Goal: Transaction & Acquisition: Purchase product/service

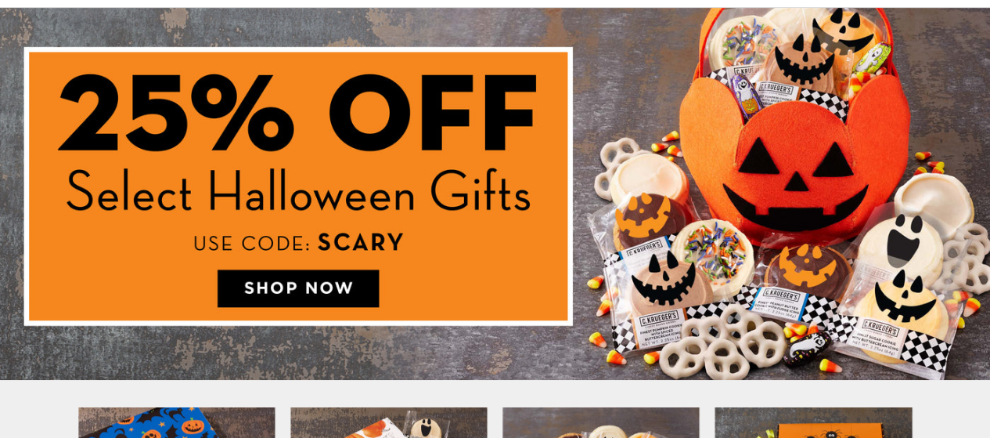
scroll to position [235, 0]
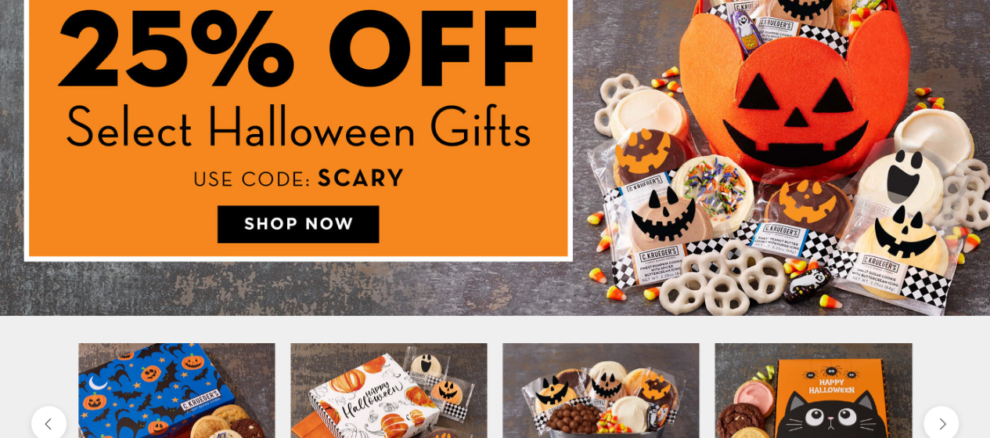
click at [303, 225] on img at bounding box center [495, 130] width 990 height 372
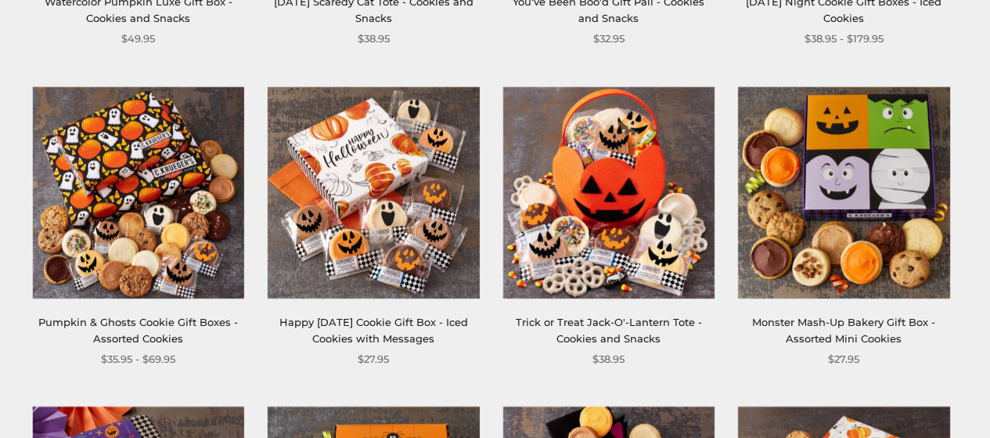
scroll to position [548, 0]
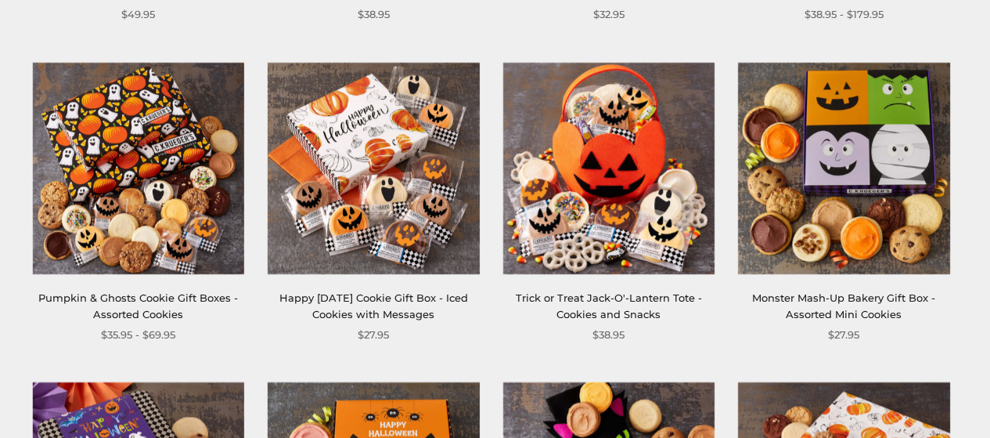
click at [377, 173] on img at bounding box center [373, 167] width 211 height 211
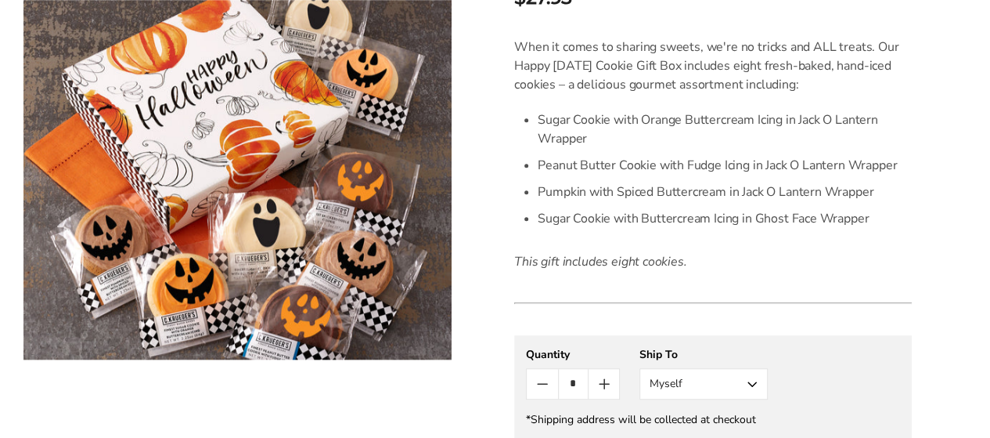
scroll to position [548, 0]
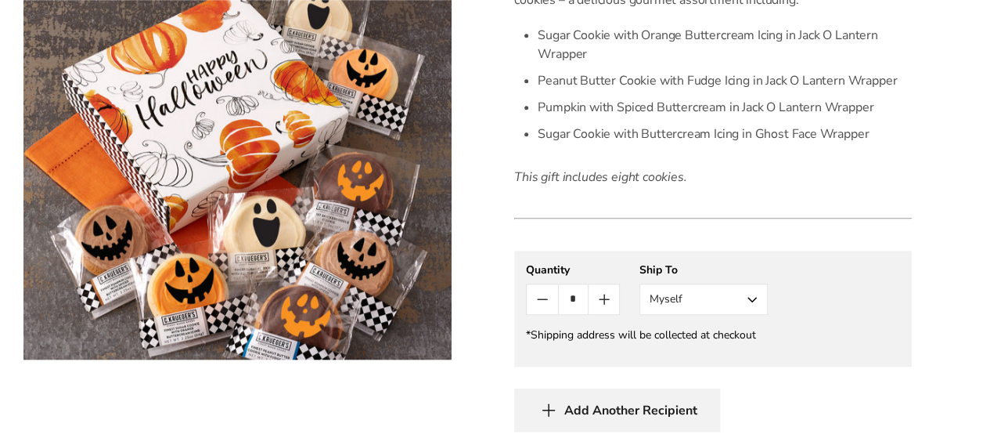
click at [755, 299] on button "Myself" at bounding box center [704, 298] width 128 height 31
click at [709, 350] on button "Other Recipient" at bounding box center [703, 357] width 127 height 28
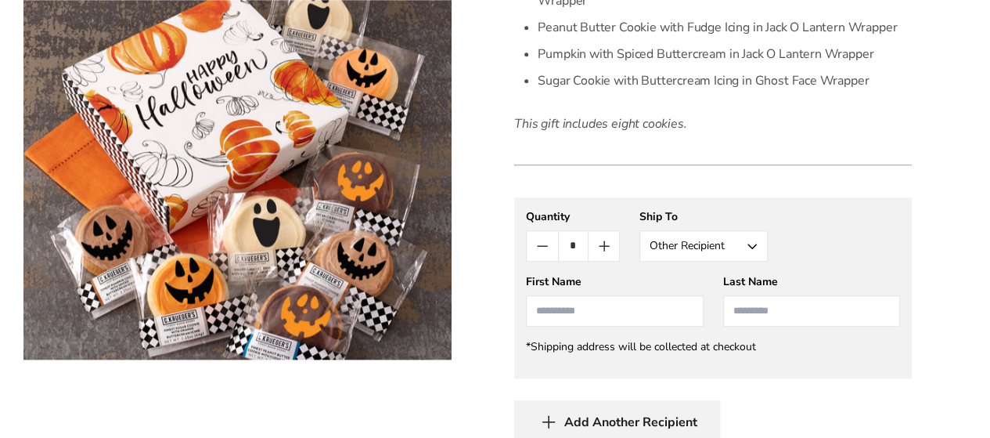
scroll to position [626, 0]
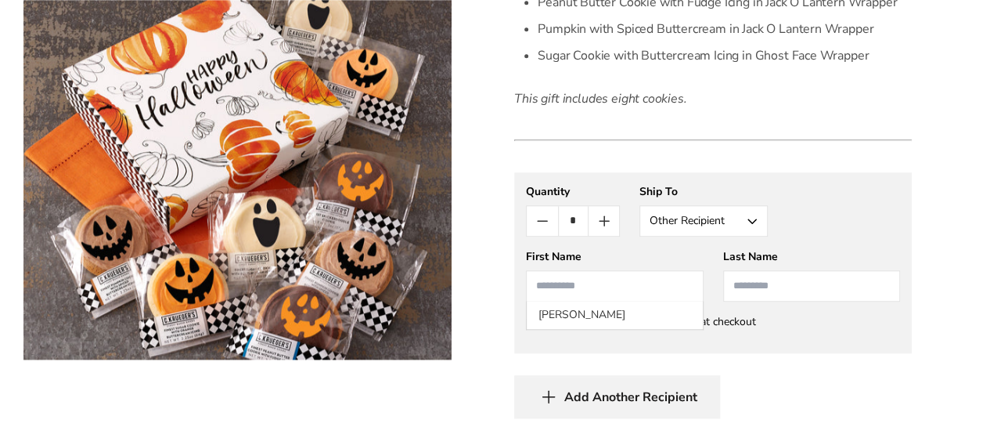
click at [546, 287] on input "First Name" at bounding box center [614, 285] width 177 height 31
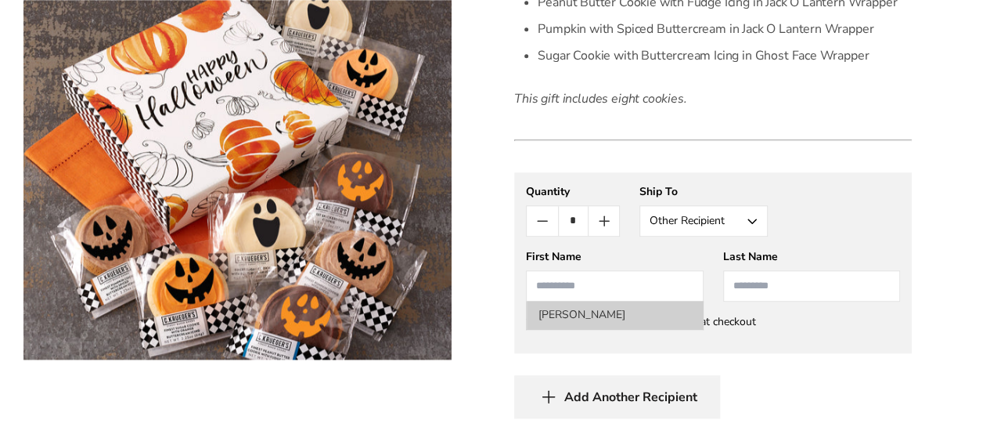
click at [583, 312] on li "[PERSON_NAME]" at bounding box center [614, 315] width 175 height 28
type input "******"
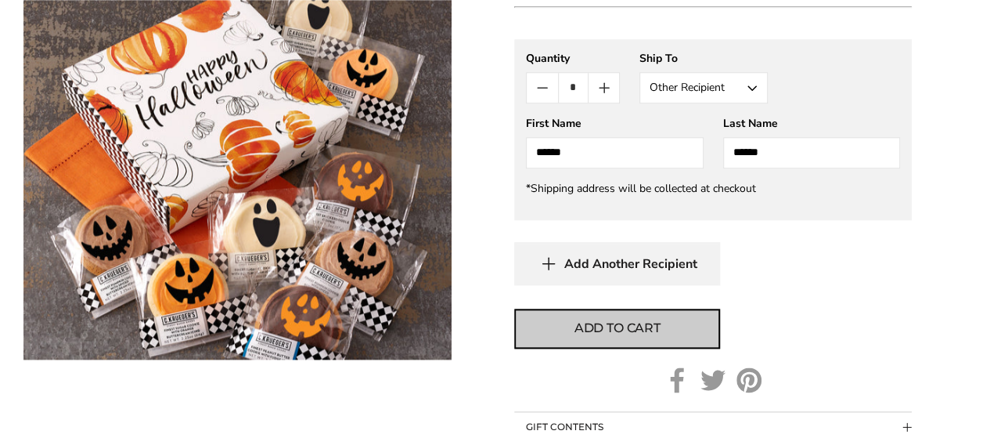
scroll to position [783, 0]
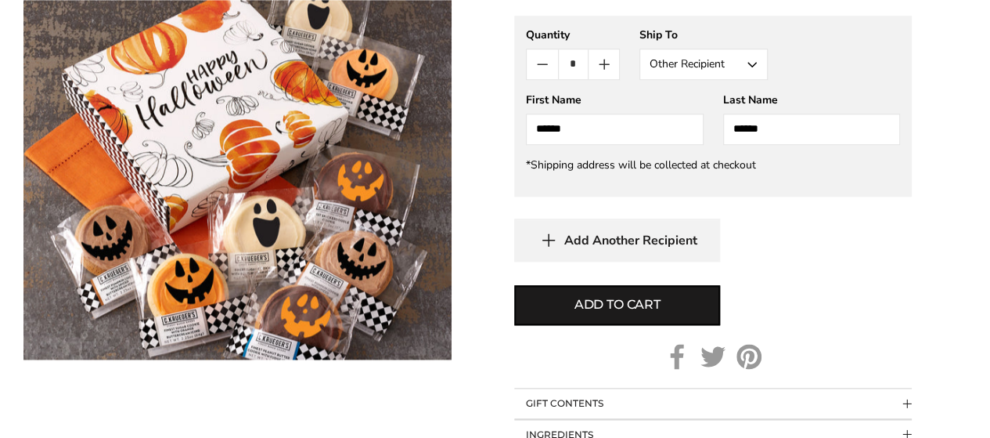
click at [546, 233] on icon "button" at bounding box center [548, 240] width 23 height 24
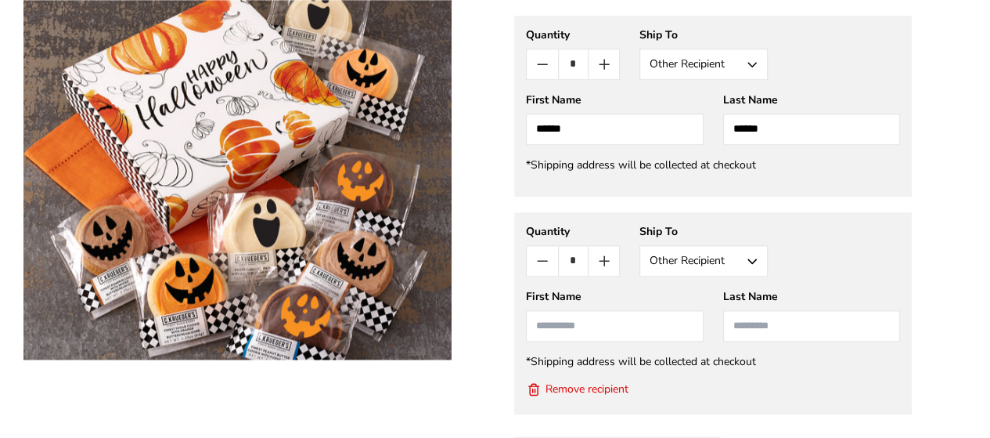
click at [596, 326] on input "First Name" at bounding box center [614, 325] width 177 height 31
type input "****"
click at [760, 326] on input "Last Name" at bounding box center [811, 325] width 177 height 31
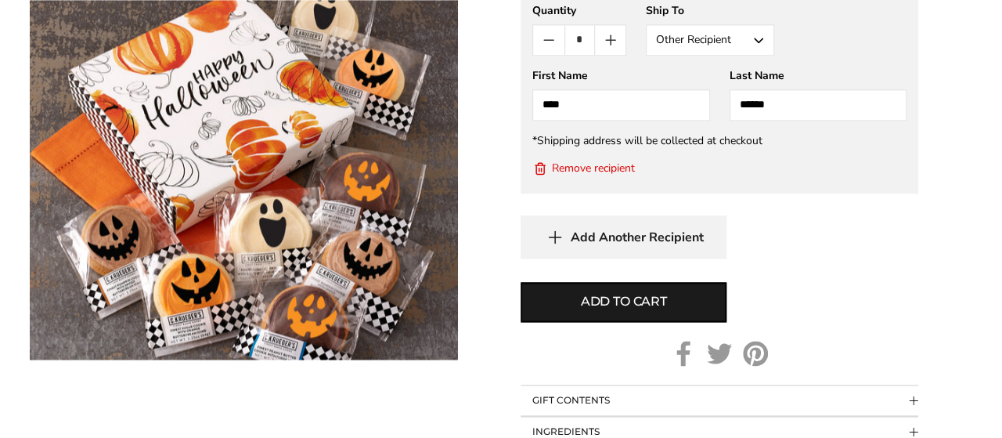
scroll to position [1018, 0]
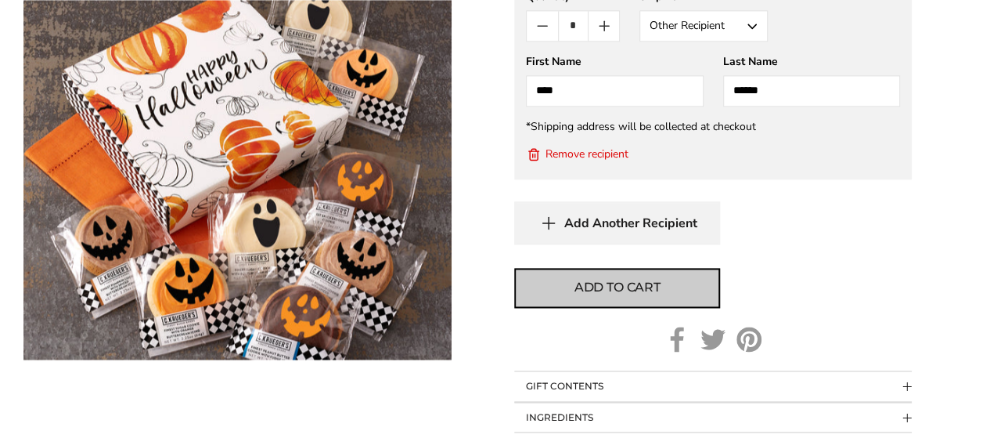
type input "******"
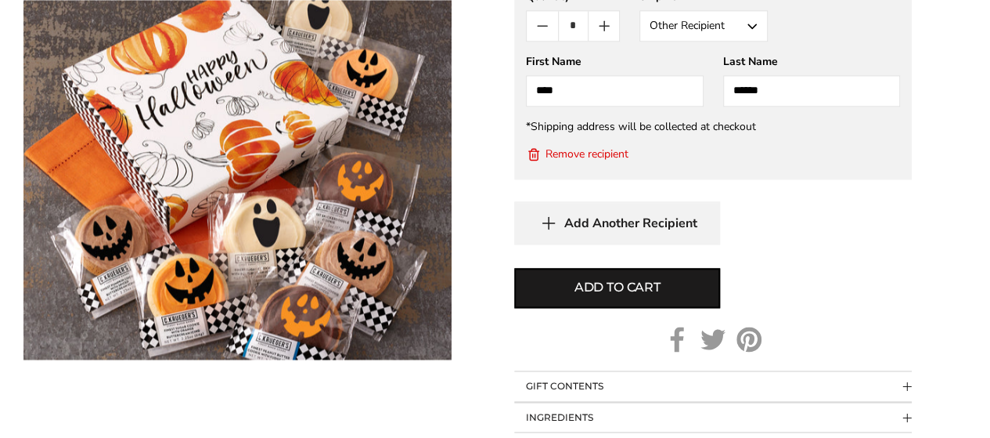
click at [611, 287] on span "Add to cart" at bounding box center [618, 287] width 86 height 19
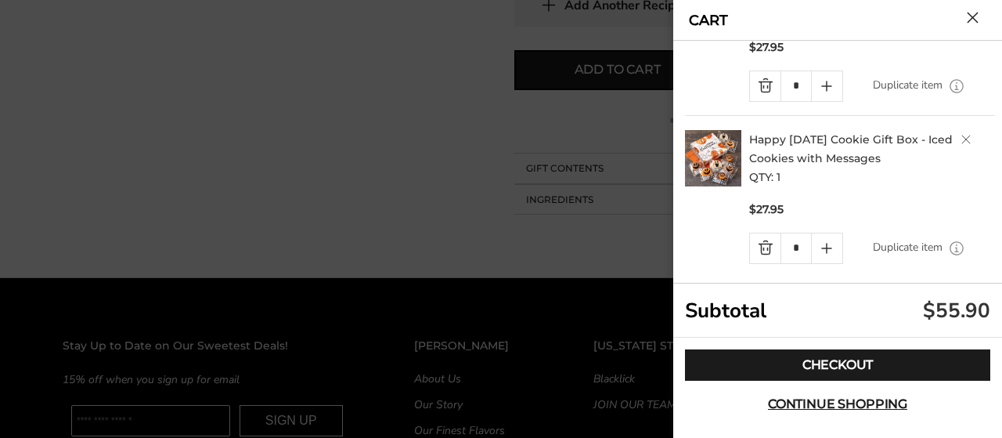
scroll to position [111, 0]
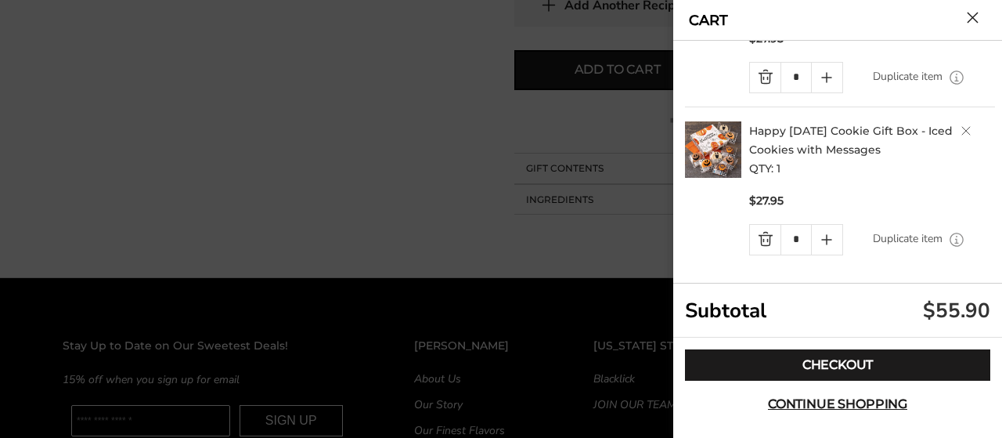
click at [764, 237] on link "Quantity minus button" at bounding box center [765, 240] width 31 height 30
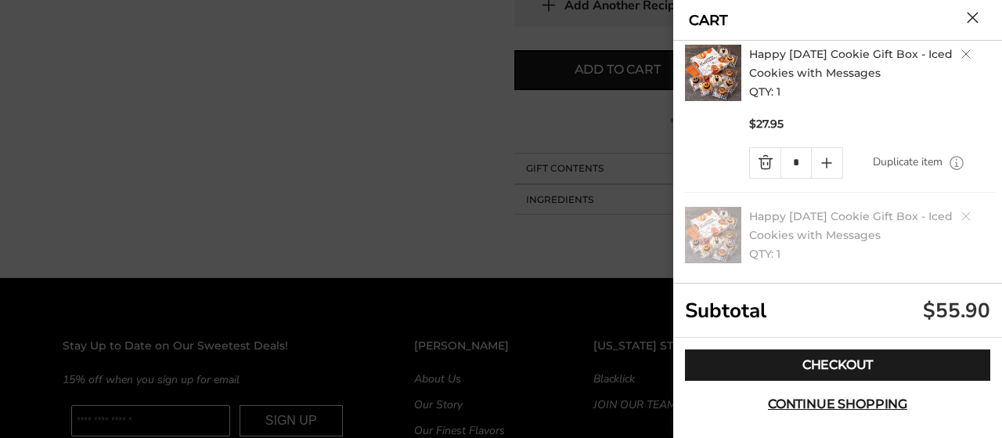
scroll to position [0, 0]
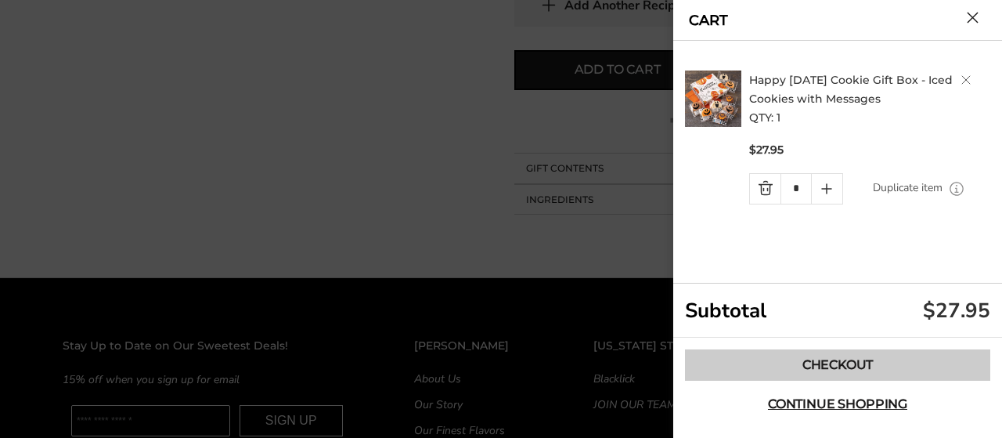
click at [835, 359] on link "Checkout" at bounding box center [837, 364] width 305 height 31
click at [831, 361] on link "Checkout" at bounding box center [837, 364] width 305 height 31
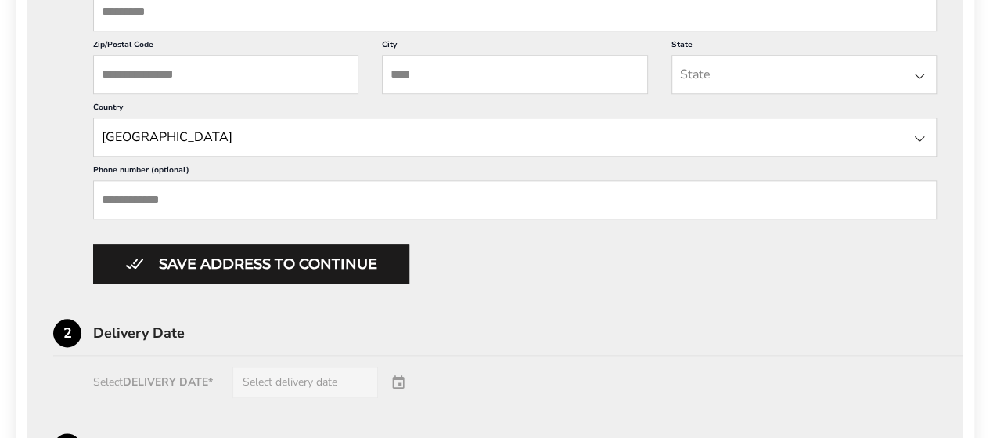
scroll to position [470, 0]
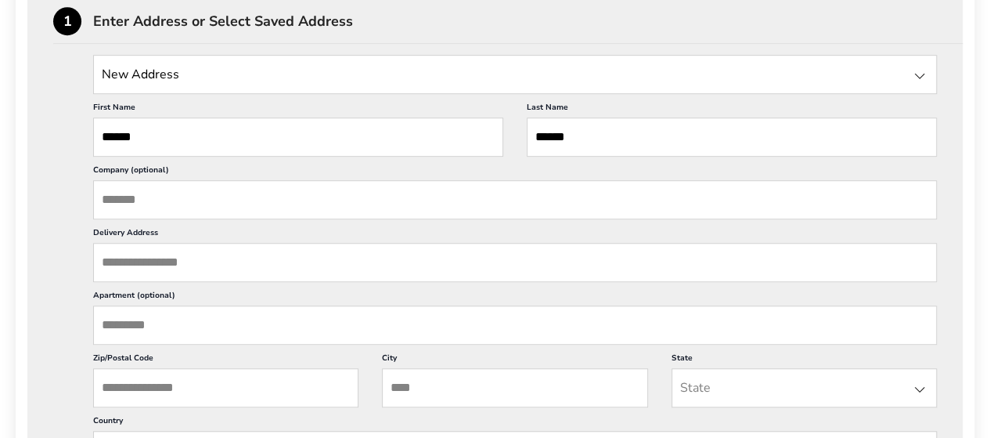
click at [189, 259] on input "Delivery Address" at bounding box center [515, 262] width 844 height 39
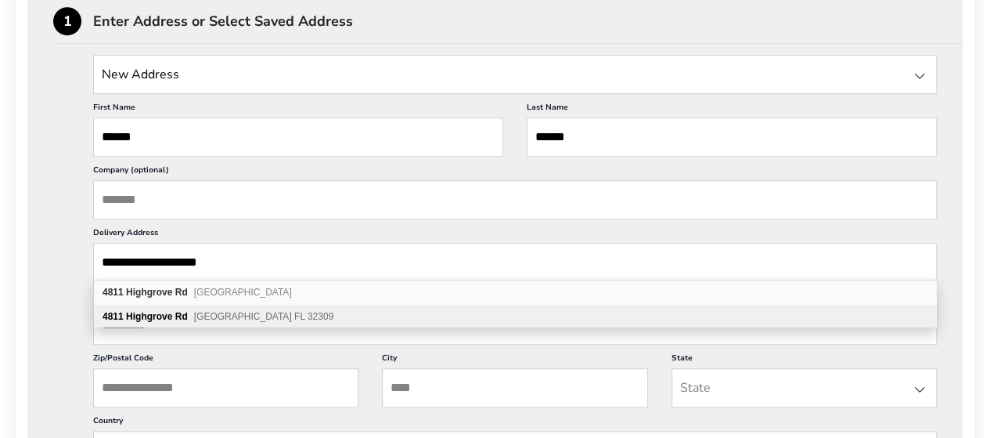
click at [176, 315] on b "Rd" at bounding box center [181, 316] width 13 height 11
type input "**********"
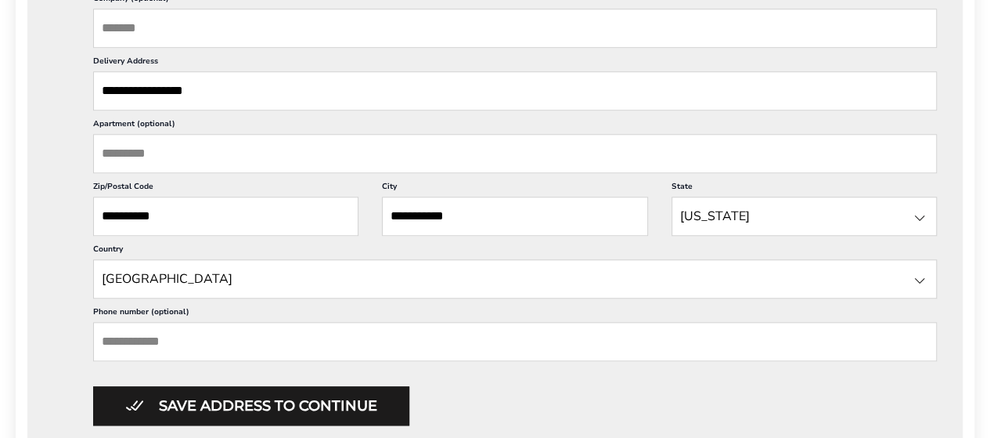
scroll to position [705, 0]
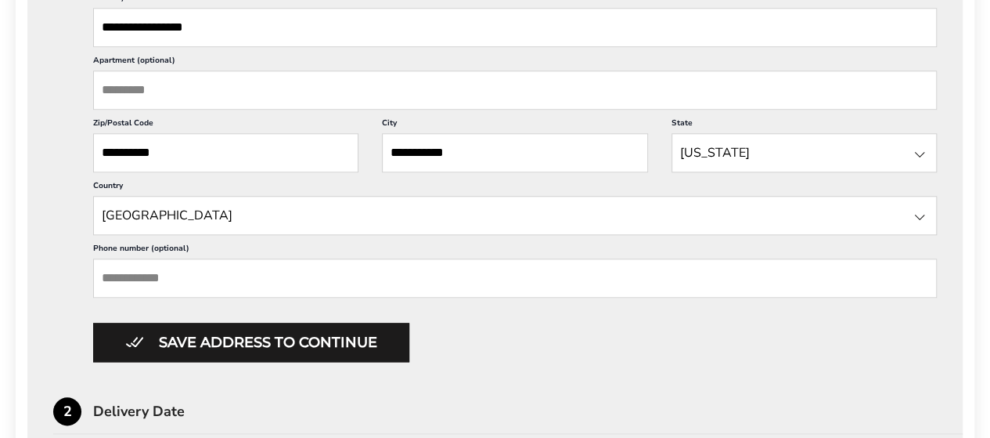
click at [120, 272] on input "Phone number (optional)" at bounding box center [515, 277] width 844 height 39
type input "**********"
type input "*****"
type input "********"
type input "*******"
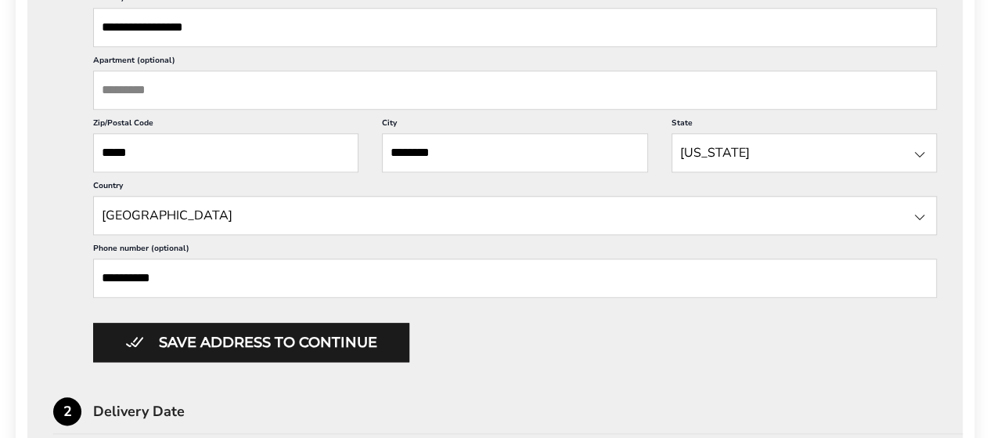
type input "**********"
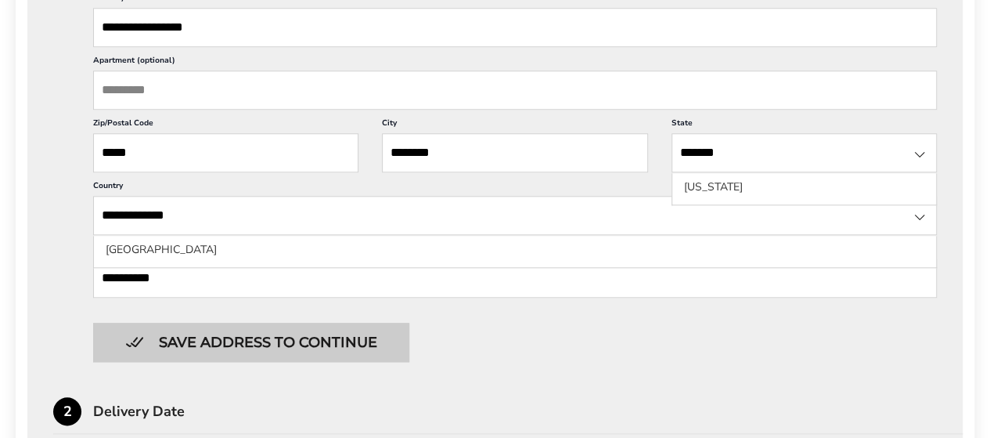
type input "**********"
click at [240, 334] on button "Save address to continue" at bounding box center [251, 342] width 316 height 39
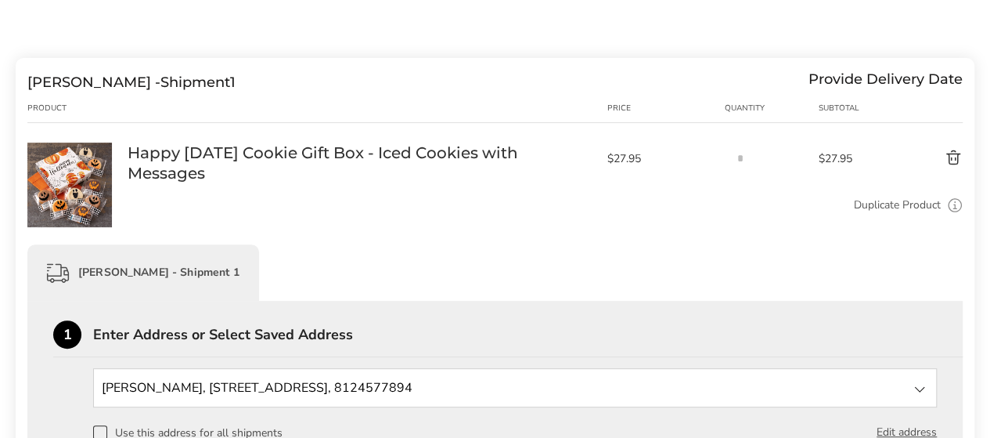
scroll to position [235, 0]
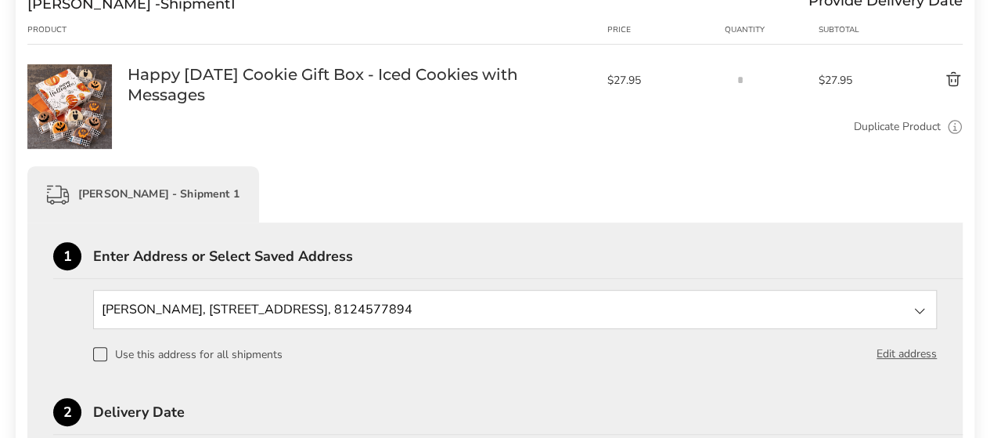
click at [100, 347] on span at bounding box center [100, 354] width 14 height 14
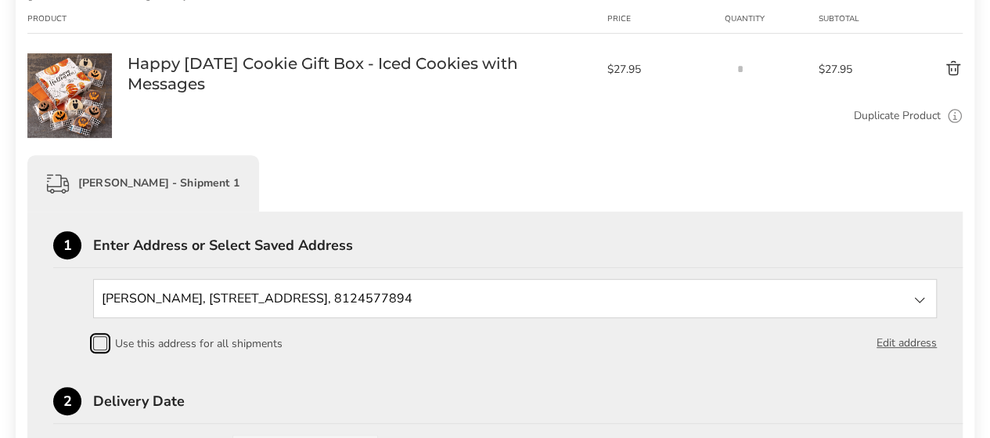
scroll to position [391, 0]
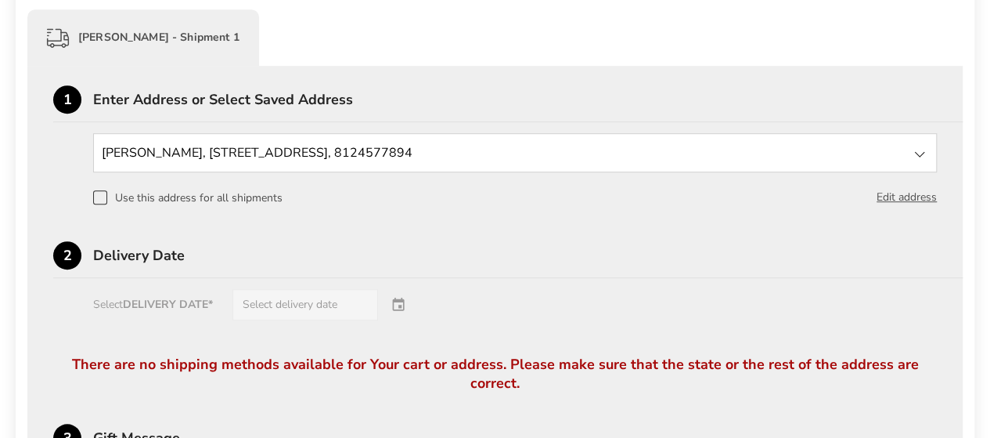
click at [191, 294] on div "Select DELIVERY DATE* Select delivery date" at bounding box center [495, 304] width 884 height 31
click at [402, 301] on div "Select DELIVERY DATE* Select delivery date" at bounding box center [495, 304] width 884 height 31
click at [402, 304] on div "Select DELIVERY DATE* Select delivery date" at bounding box center [495, 304] width 884 height 31
click at [291, 301] on div "Select DELIVERY DATE* Select delivery date" at bounding box center [495, 304] width 884 height 31
click at [337, 153] on input "State" at bounding box center [515, 152] width 844 height 39
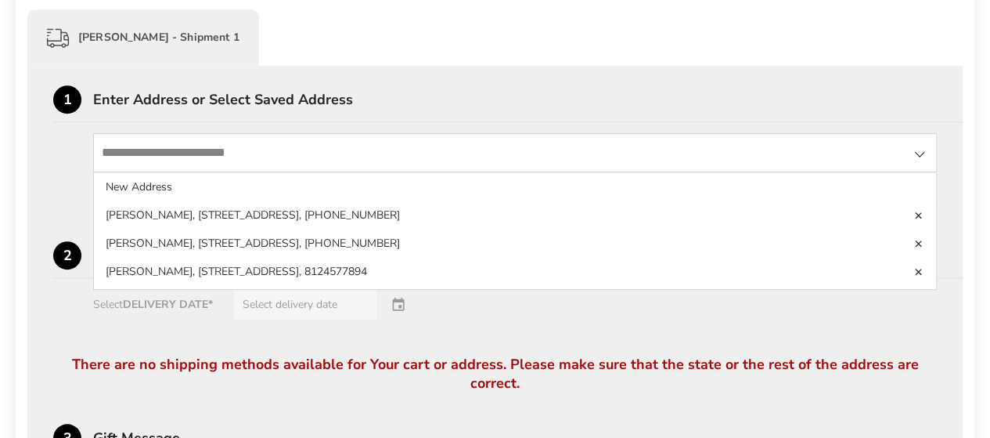
click at [634, 211] on li "[PERSON_NAME], [STREET_ADDRESS], [PHONE_NUMBER]" at bounding box center [515, 215] width 842 height 28
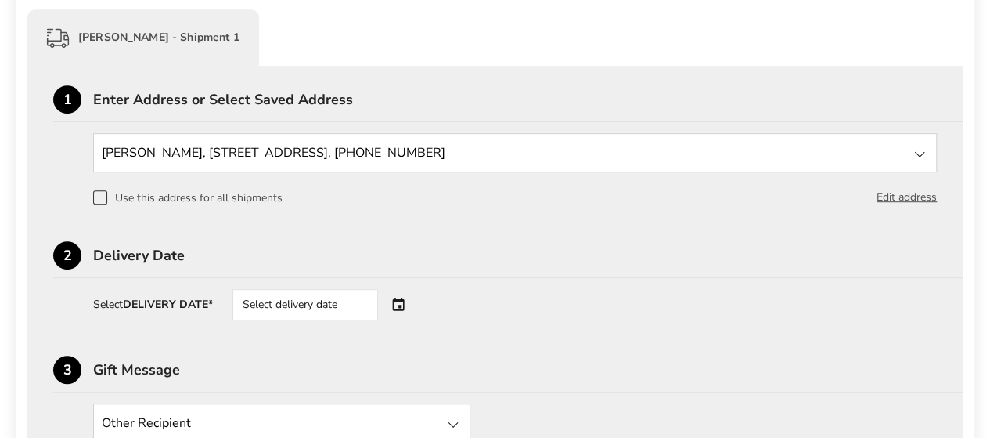
click at [401, 301] on div "Select delivery date" at bounding box center [327, 304] width 189 height 31
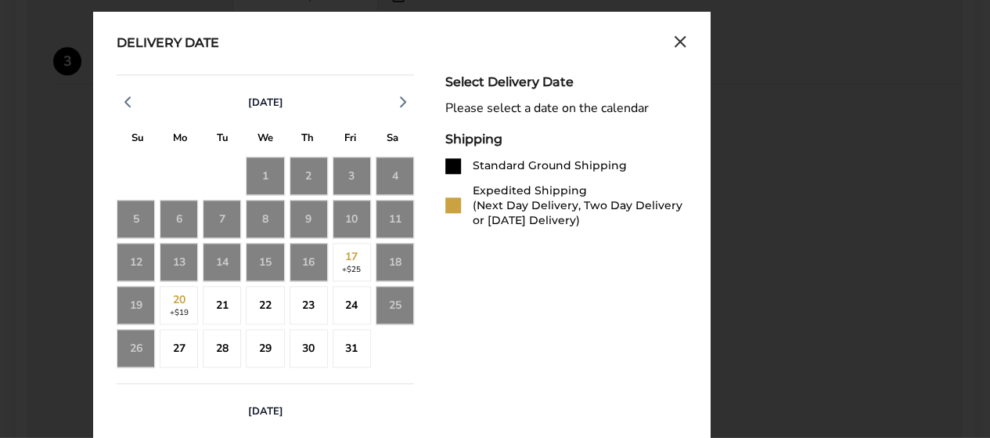
scroll to position [705, 0]
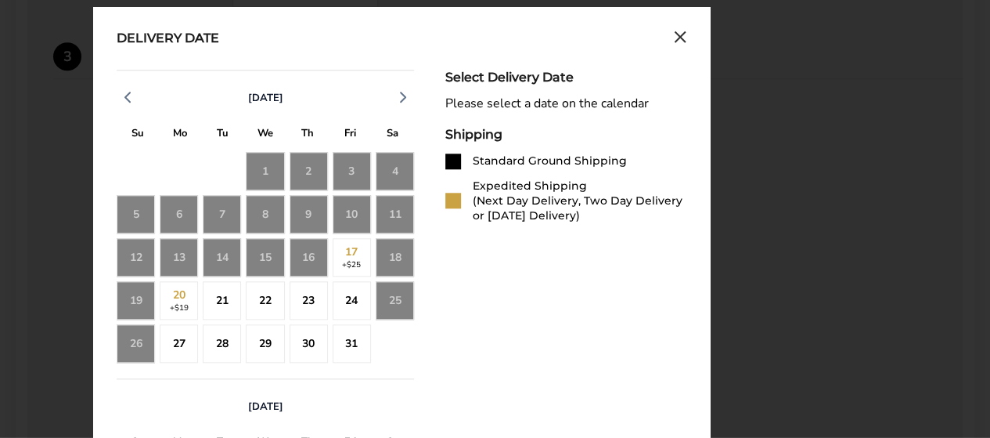
click at [389, 301] on div "25" at bounding box center [395, 300] width 38 height 38
click at [391, 300] on div "25" at bounding box center [395, 300] width 38 height 38
click at [358, 302] on div "24" at bounding box center [352, 300] width 38 height 38
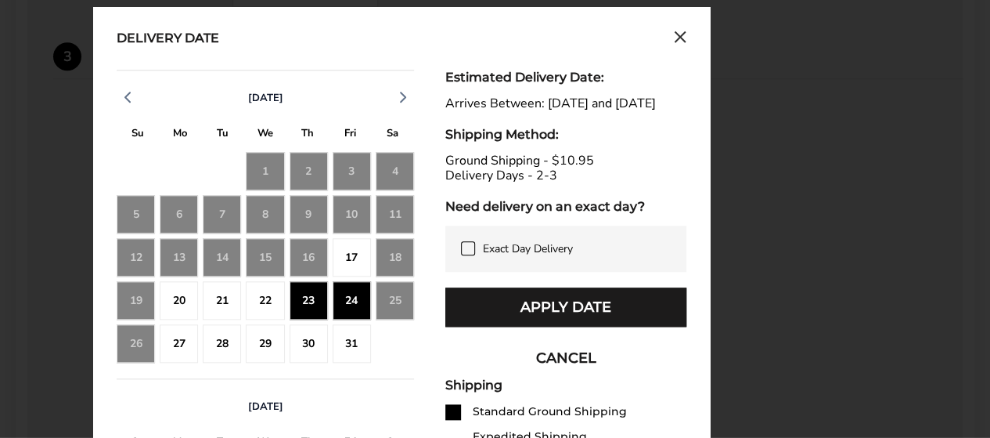
click at [382, 296] on div "25" at bounding box center [395, 300] width 38 height 38
click at [388, 290] on div "25" at bounding box center [395, 300] width 38 height 38
click at [130, 294] on div "19" at bounding box center [136, 300] width 38 height 38
click at [680, 33] on icon "Close calendar" at bounding box center [680, 37] width 13 height 13
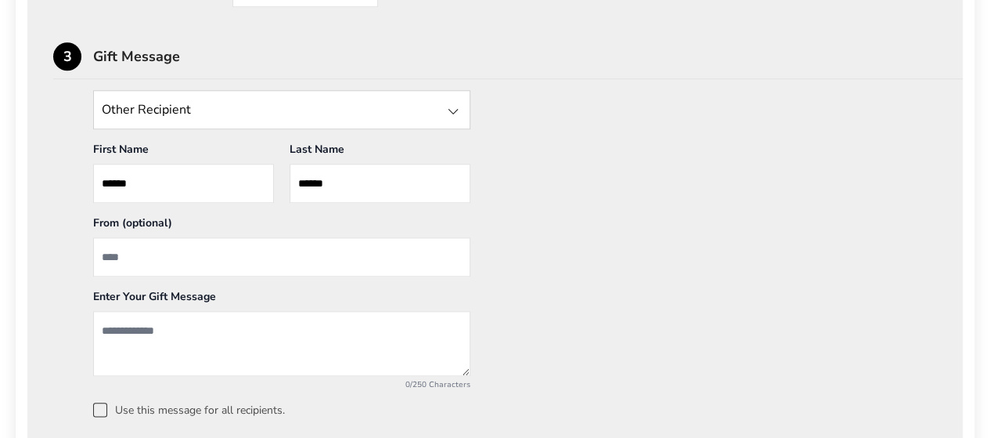
click at [127, 254] on input "From" at bounding box center [281, 256] width 377 height 39
type input "**********"
click at [132, 327] on textarea "Add a message" at bounding box center [281, 343] width 377 height 65
click at [127, 330] on textarea "*" at bounding box center [281, 343] width 377 height 65
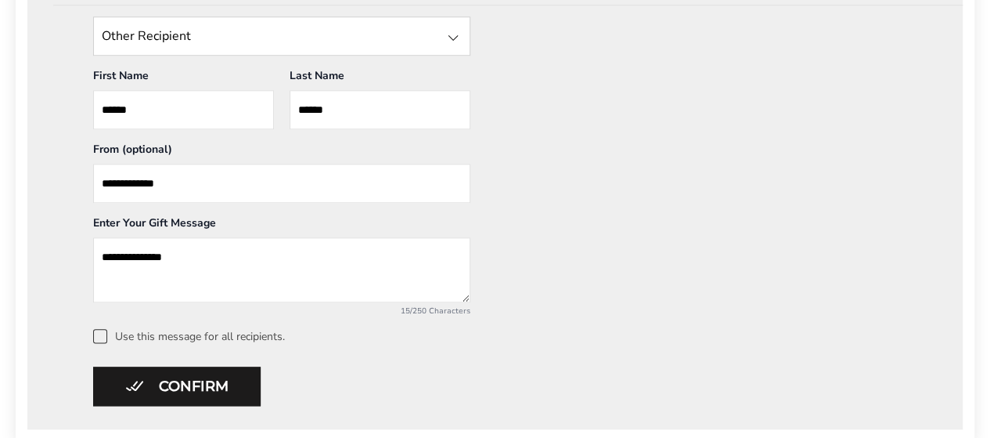
scroll to position [861, 0]
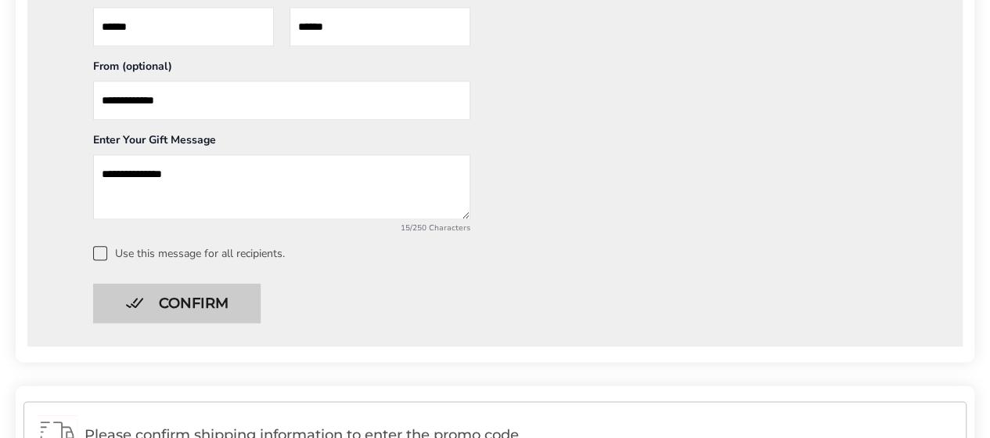
type textarea "**********"
click at [184, 300] on button "Confirm" at bounding box center [177, 302] width 168 height 39
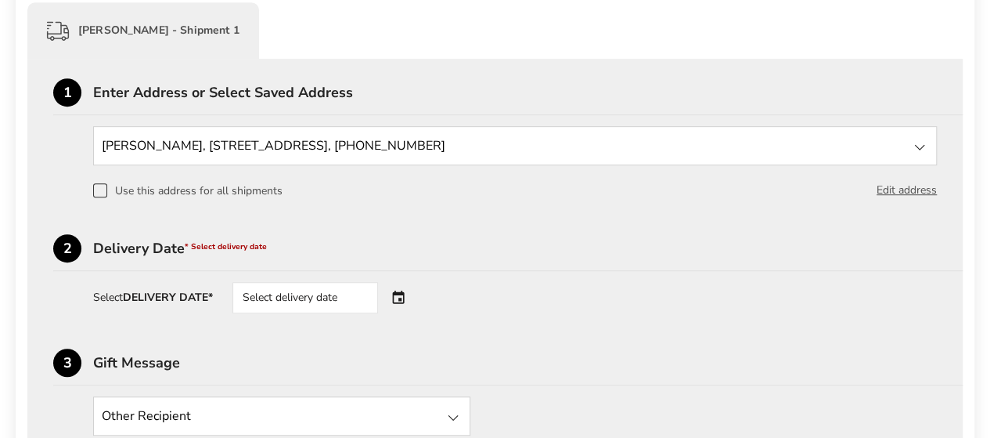
scroll to position [391, 0]
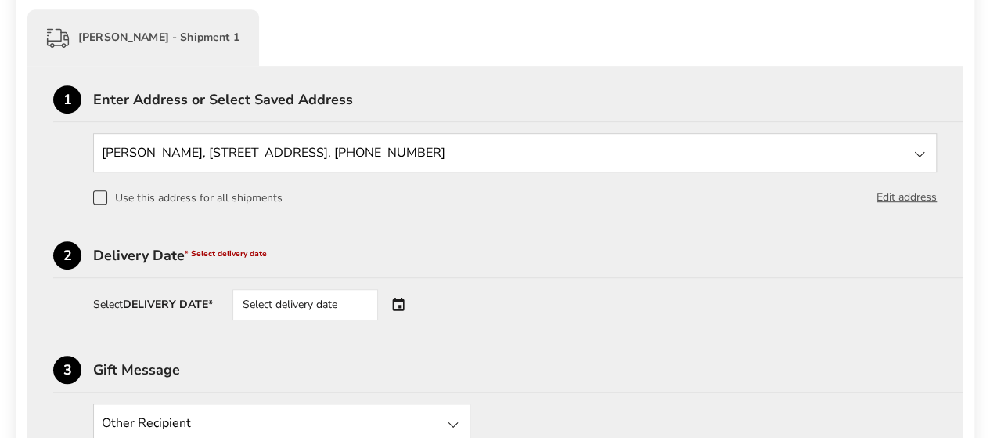
click at [401, 302] on div "Select delivery date" at bounding box center [327, 304] width 189 height 31
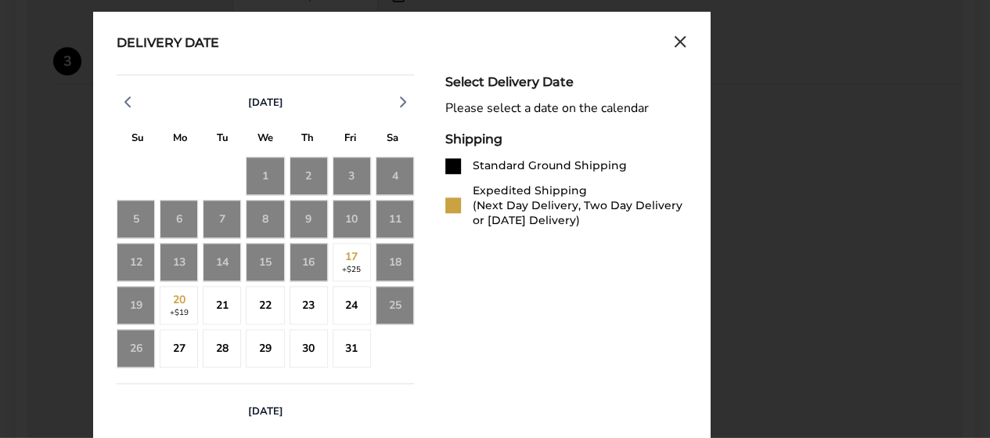
scroll to position [705, 0]
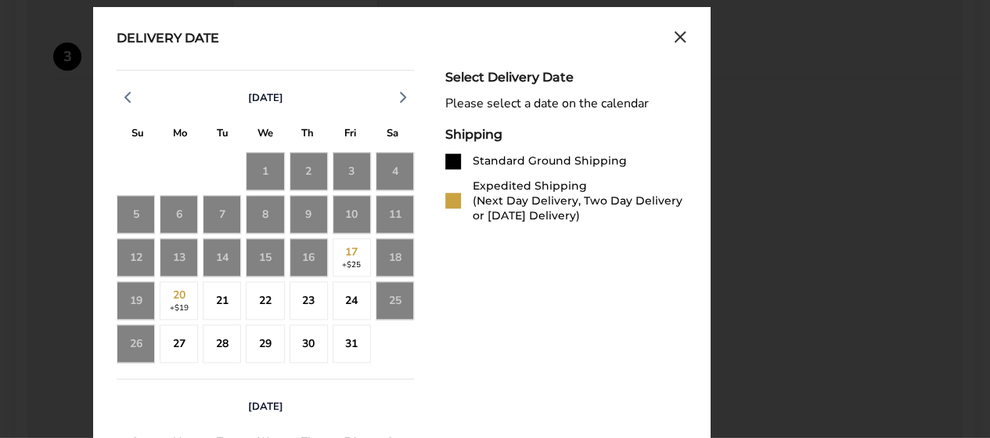
click at [395, 298] on div "25" at bounding box center [395, 300] width 38 height 38
click at [124, 339] on div "26" at bounding box center [136, 343] width 38 height 38
click at [179, 339] on div "27" at bounding box center [179, 343] width 38 height 38
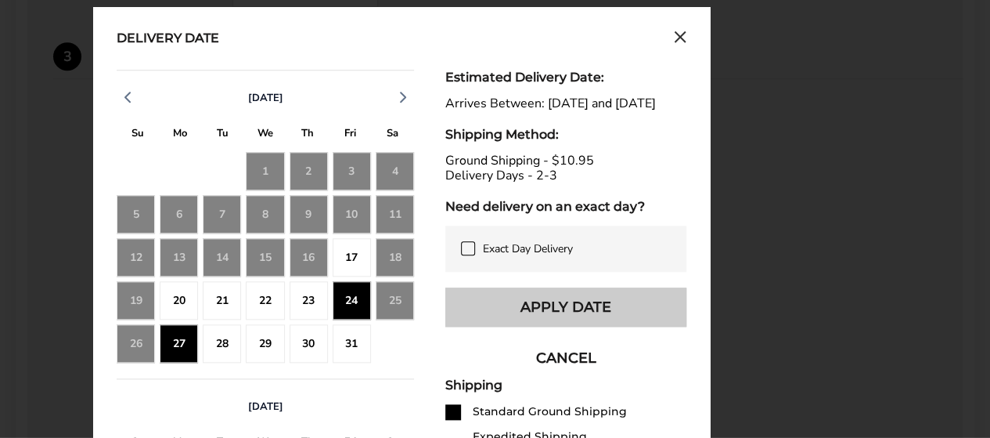
click at [551, 316] on button "Apply Date" at bounding box center [565, 306] width 241 height 39
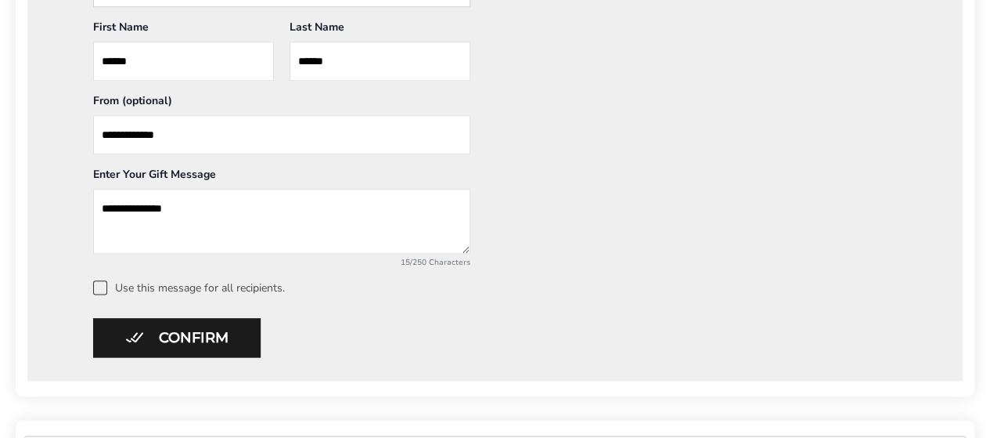
scroll to position [861, 0]
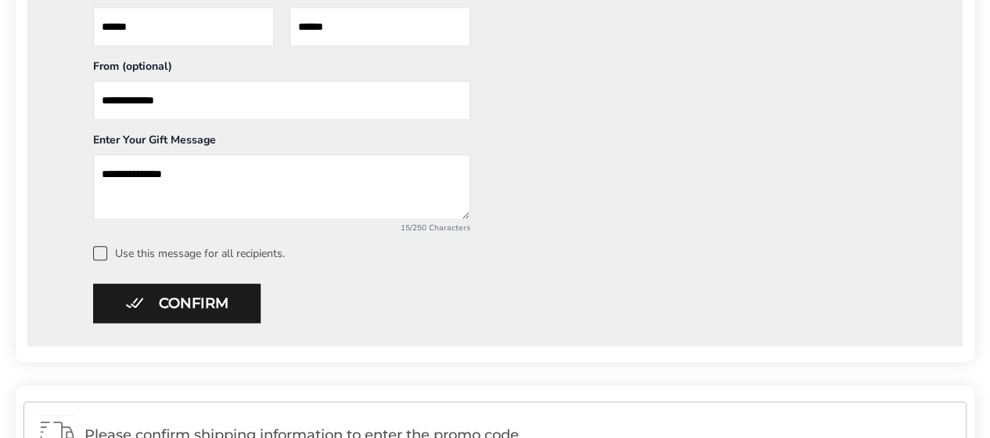
click at [93, 249] on span at bounding box center [100, 253] width 14 height 14
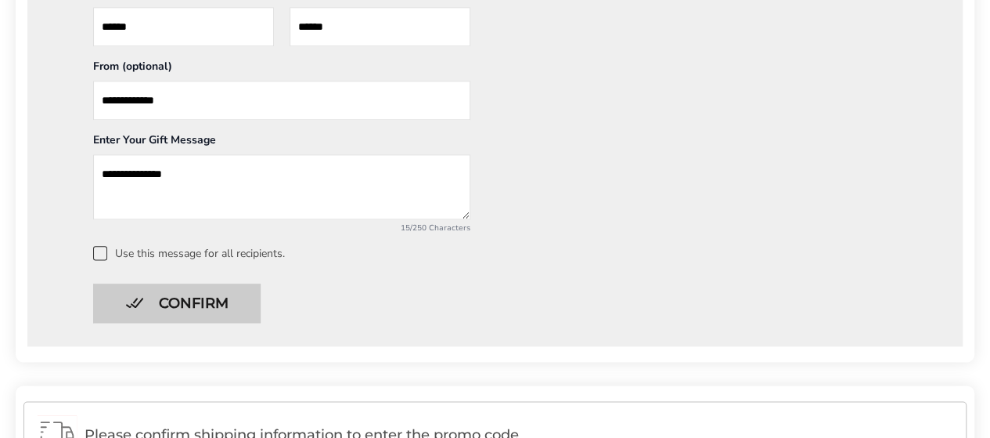
click at [181, 295] on button "Confirm" at bounding box center [177, 302] width 168 height 39
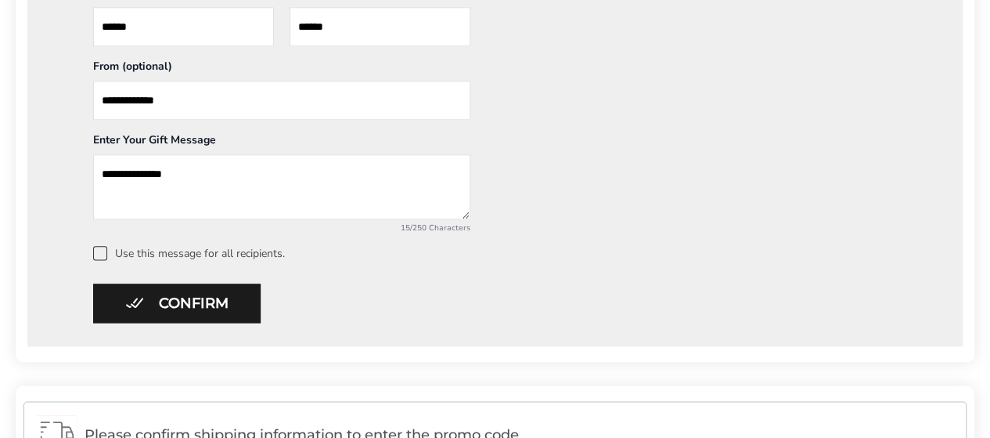
scroll to position [402, 0]
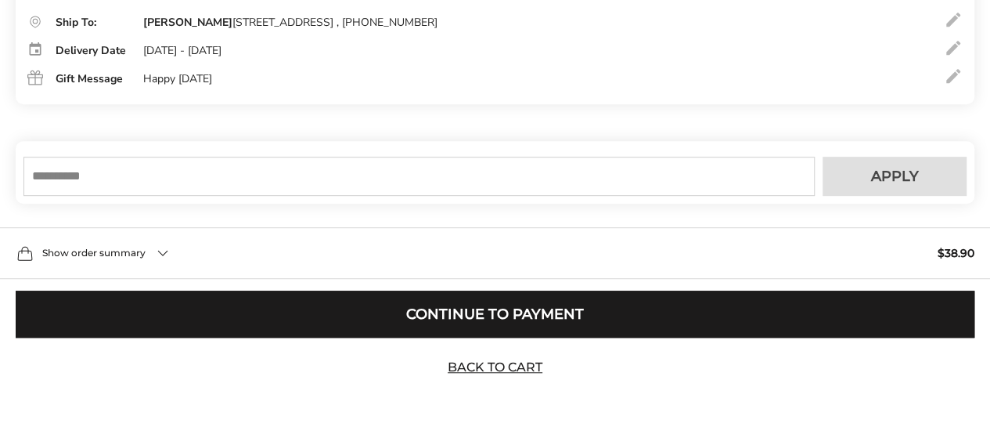
click at [66, 173] on input "text" at bounding box center [419, 176] width 792 height 39
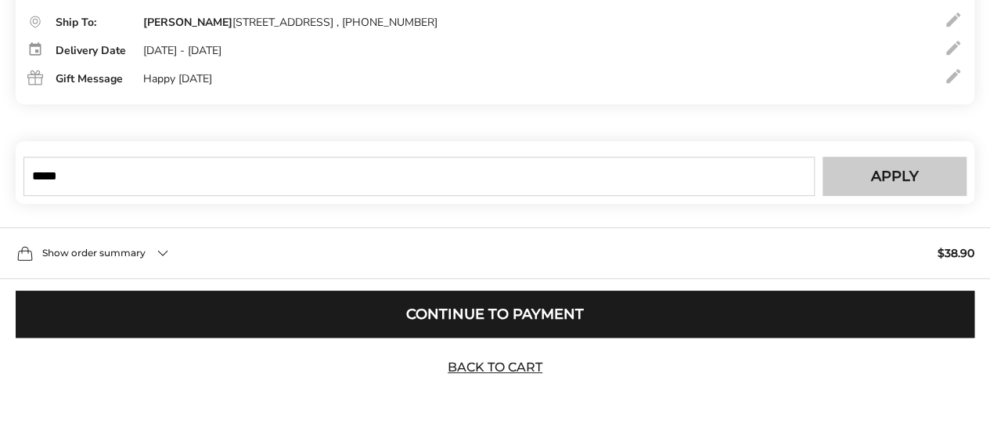
type input "*****"
click at [896, 167] on button "Apply" at bounding box center [895, 176] width 144 height 39
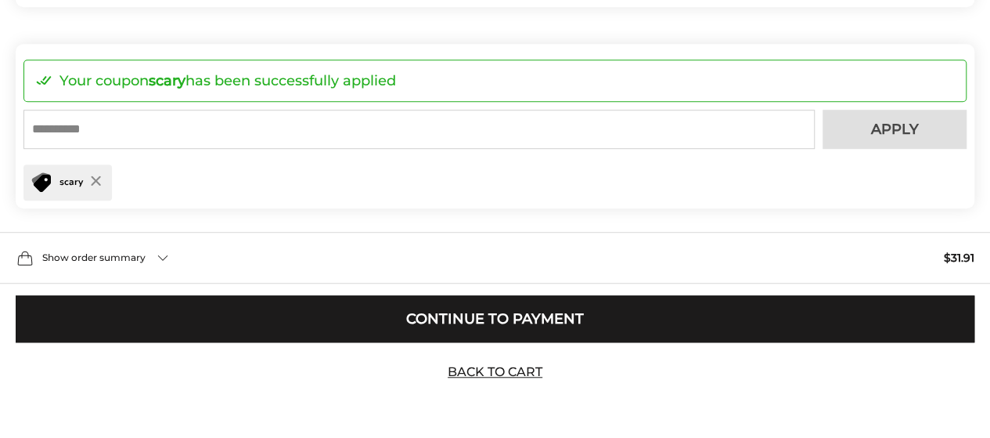
scroll to position [504, 0]
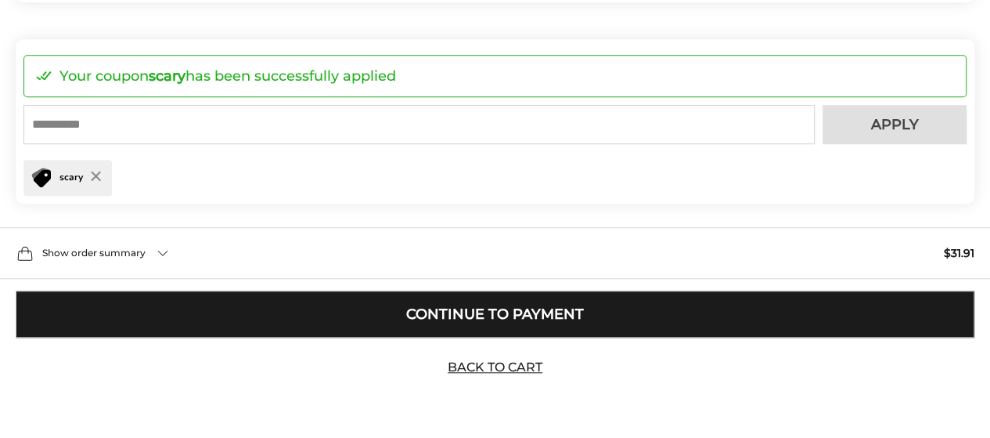
click at [478, 314] on button "Continue to Payment" at bounding box center [495, 313] width 959 height 47
